Goal: Find contact information: Find contact information

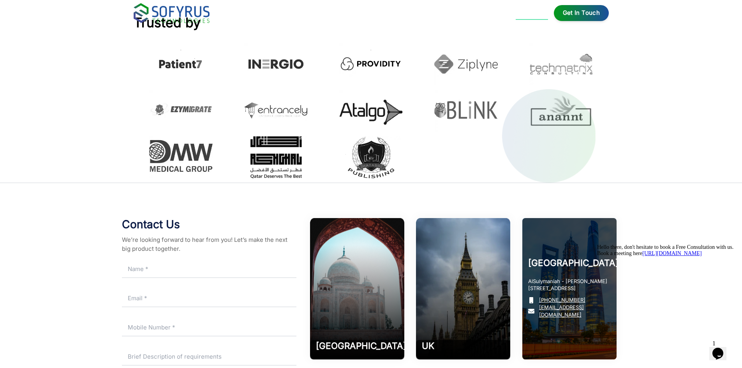
drag, startPoint x: 601, startPoint y: 148, endPoint x: 538, endPoint y: 155, distance: 63.4
click at [538, 218] on div "Riyadh AlSulymaniah - [PERSON_NAME][GEOGRAPHIC_DATA] 1 [PHONE_NUMBER] [EMAIL_AD…" at bounding box center [569, 288] width 94 height 141
click at [593, 296] on p "[PHONE_NUMBER]" at bounding box center [569, 299] width 83 height 7
copy link "966-5959-6363-5"
drag, startPoint x: 593, startPoint y: 154, endPoint x: 541, endPoint y: 156, distance: 52.2
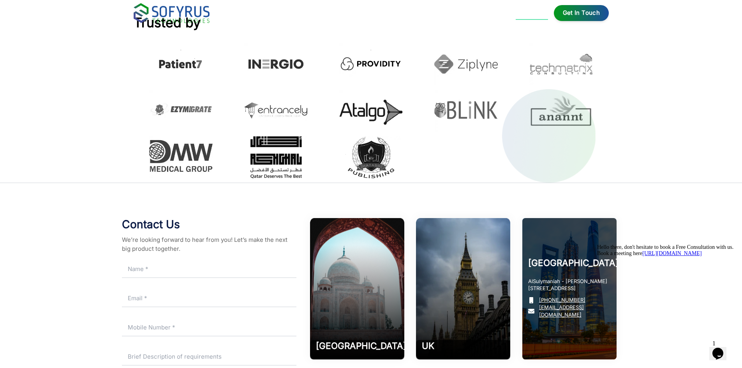
click at [541, 296] on p "[PHONE_NUMBER]" at bounding box center [569, 299] width 83 height 7
copy link "966-5959-6363-5"
